Goal: Task Accomplishment & Management: Manage account settings

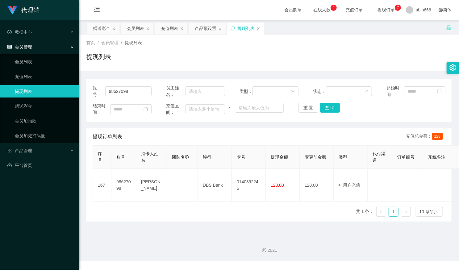
drag, startPoint x: 98, startPoint y: 28, endPoint x: 98, endPoint y: 60, distance: 31.8
click at [98, 27] on div "赠送彩金" at bounding box center [101, 29] width 17 height 12
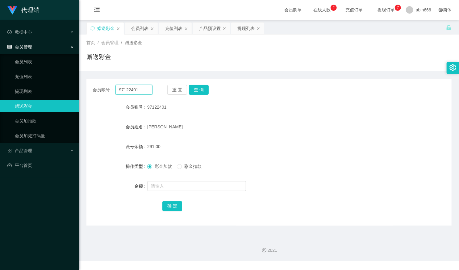
drag, startPoint x: 143, startPoint y: 89, endPoint x: 85, endPoint y: 92, distance: 58.2
click at [73, 93] on section "代理端 数据中心 会员管理 会员列表 充值列表 提现列表 赠送彩金 会员加扣款 会员加减打码量 产品管理 平台首页 保存配置 重置配置 整体风格设置 主题色 …" at bounding box center [229, 130] width 459 height 261
paste input "Account:Limbj"
click at [201, 89] on button "查 询" at bounding box center [199, 90] width 20 height 10
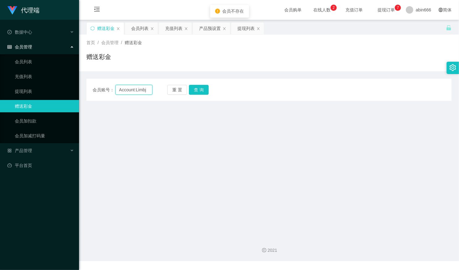
click at [136, 90] on input "Account:Limbj" at bounding box center [134, 90] width 37 height 10
type input "Account: Limbj"
click at [196, 89] on button "查 询" at bounding box center [199, 90] width 20 height 10
click at [189, 85] on button "查 询" at bounding box center [199, 90] width 20 height 10
click at [198, 91] on button "查 询" at bounding box center [199, 90] width 20 height 10
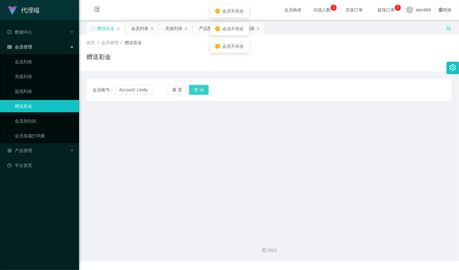
click at [198, 91] on button "查 询" at bounding box center [199, 90] width 20 height 10
drag, startPoint x: 150, startPoint y: 93, endPoint x: 94, endPoint y: 92, distance: 56.2
click at [85, 91] on main "关闭左侧 关闭右侧 关闭其它 刷新页面 赠送彩金 会员列表 充值列表 产品预设置 提现列表 首页 / 会员管理 / 赠送彩金 / 赠送彩金 会员账号： Acc…" at bounding box center [269, 126] width 380 height 213
drag, startPoint x: 195, startPoint y: 89, endPoint x: 190, endPoint y: 82, distance: 8.7
click at [195, 88] on button "查 询" at bounding box center [199, 90] width 20 height 10
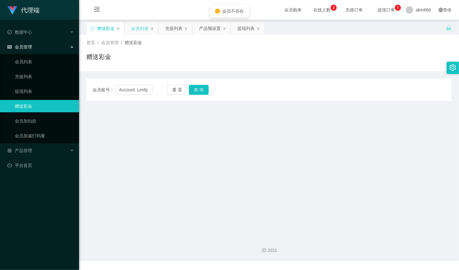
click at [136, 32] on div "会员列表" at bounding box center [139, 29] width 17 height 12
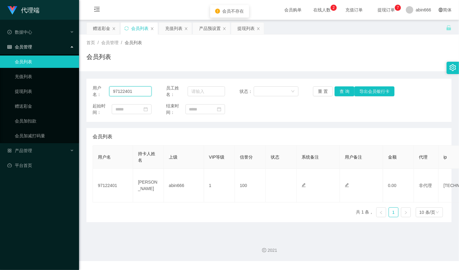
drag, startPoint x: 135, startPoint y: 92, endPoint x: 83, endPoint y: 90, distance: 51.3
click at [83, 90] on main "关闭左侧 关闭右侧 关闭其它 刷新页面 赠送彩金 会员列表 充值列表 产品预设置 提现列表 首页 / 会员管理 / 会员列表 / 会员列表 用户名： 9712…" at bounding box center [269, 126] width 380 height 213
paste input "Account: Limbj"
type input "Account: Limbj"
click at [342, 92] on button "查 询" at bounding box center [345, 92] width 20 height 10
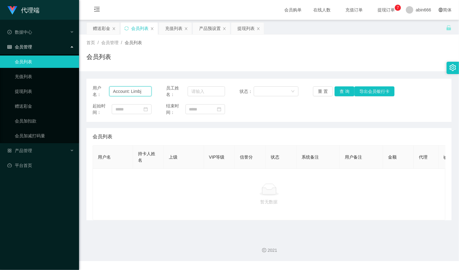
drag, startPoint x: 143, startPoint y: 90, endPoint x: 115, endPoint y: 63, distance: 39.3
click at [128, 87] on input "Account: Limbj" at bounding box center [130, 92] width 42 height 10
click at [97, 28] on div "赠送彩金" at bounding box center [101, 29] width 17 height 12
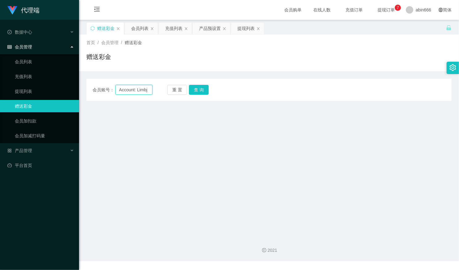
drag, startPoint x: 150, startPoint y: 90, endPoint x: 90, endPoint y: 89, distance: 59.9
click at [88, 89] on div "会员账号： Account: Limbj 重 置 查 询" at bounding box center [269, 90] width 365 height 10
paste input "text"
type input "Limbj"
click at [199, 87] on button "查 询" at bounding box center [199, 90] width 20 height 10
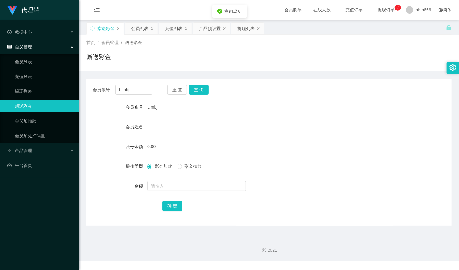
click at [153, 110] on div "Limbj" at bounding box center [253, 107] width 213 height 12
click at [159, 188] on input "text" at bounding box center [196, 186] width 99 height 10
type input "88"
click at [174, 207] on button "确 定" at bounding box center [173, 206] width 20 height 10
